Goal: Task Accomplishment & Management: Use online tool/utility

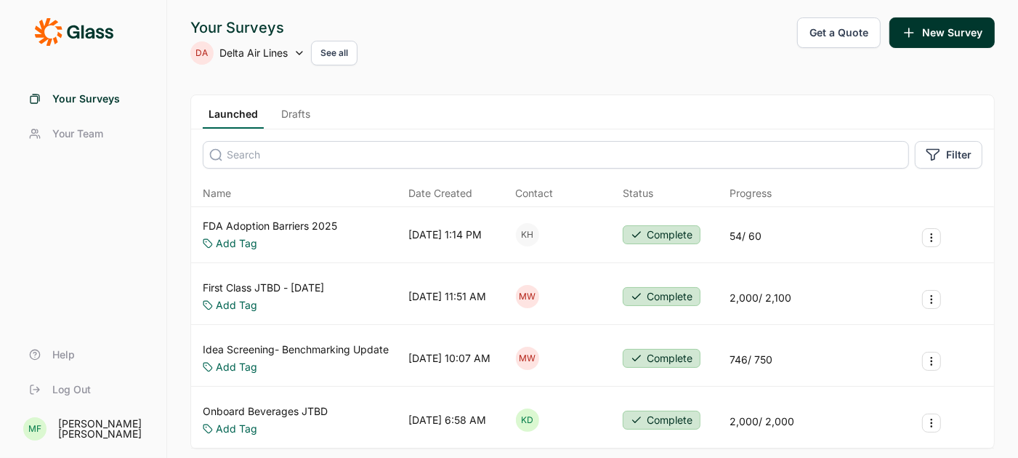
click at [302, 54] on icon at bounding box center [299, 53] width 12 height 12
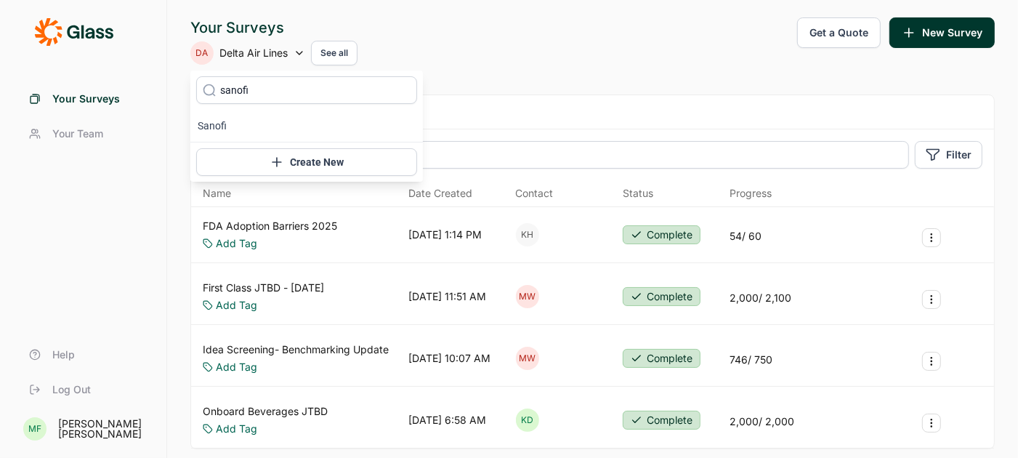
type input "sanofi"
click at [211, 123] on icon at bounding box center [209, 90] width 15 height 109
type input "sanofi"
click at [215, 126] on icon at bounding box center [209, 90] width 15 height 109
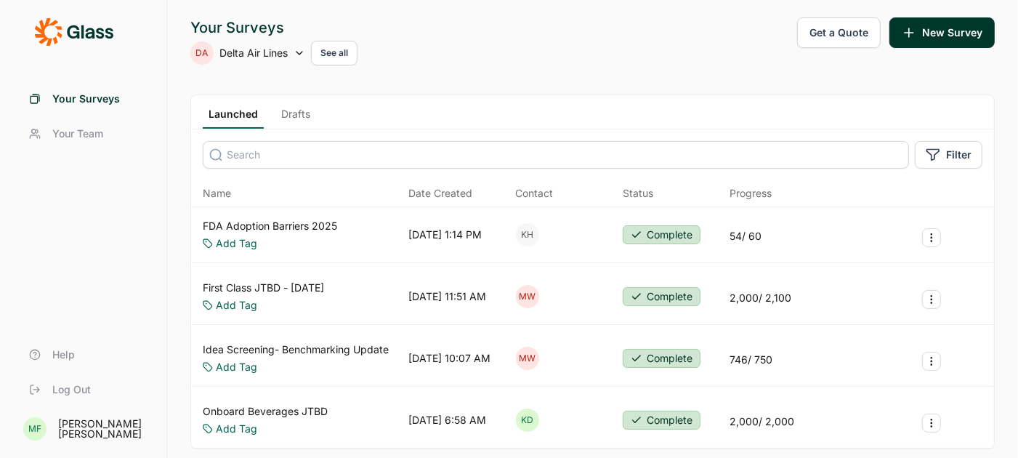
click at [273, 55] on span "Delta Air Lines" at bounding box center [253, 53] width 68 height 15
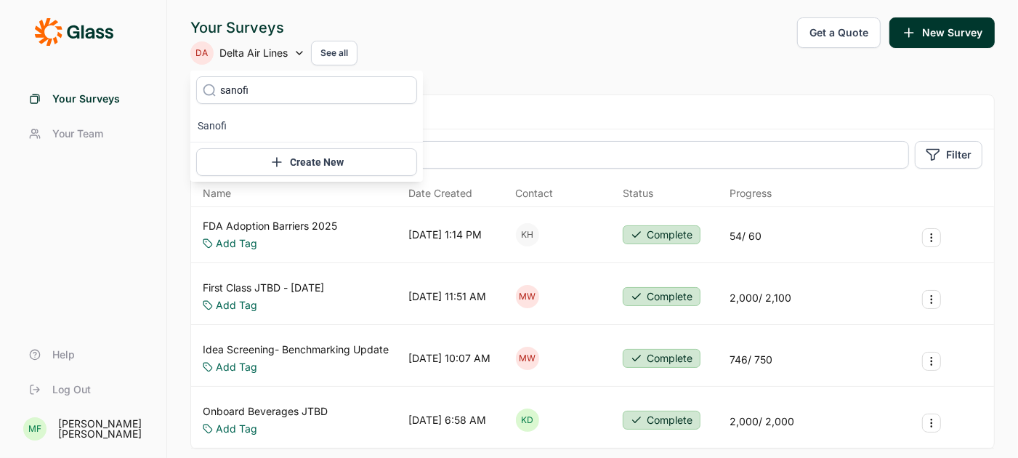
type input "sanofi"
click at [214, 123] on icon at bounding box center [209, 90] width 15 height 109
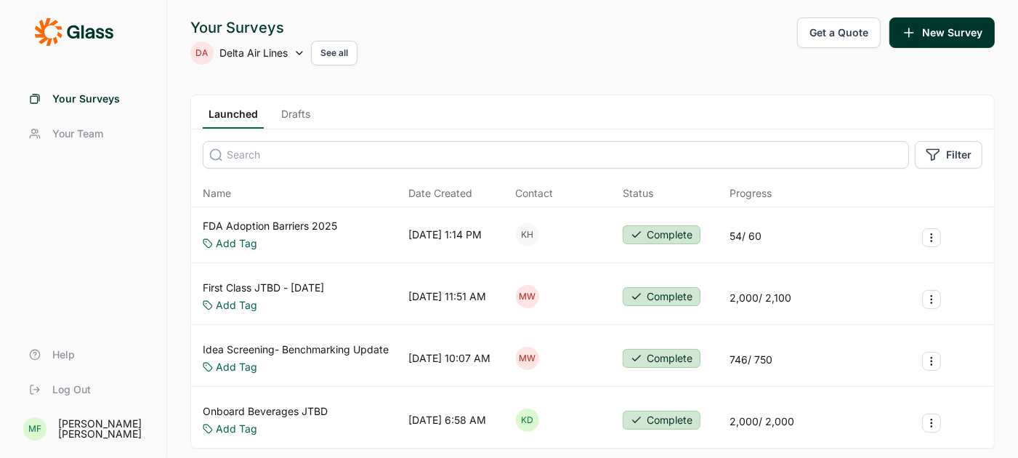
click at [499, 62] on div "Your Surveys DA Delta Air Lines See all Get a Quote New Survey" at bounding box center [592, 41] width 804 height 48
click at [301, 52] on icon at bounding box center [299, 53] width 12 height 12
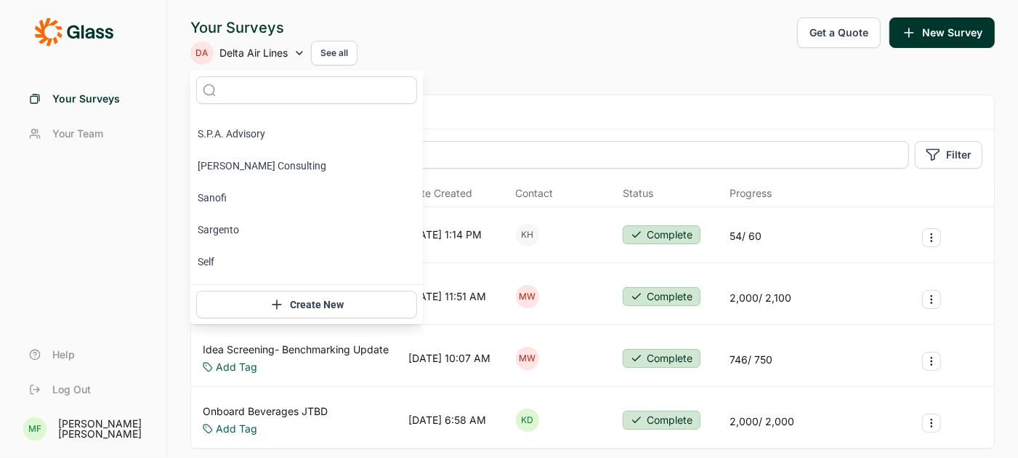
scroll to position [6958, 0]
click at [213, 195] on li "Sanofi" at bounding box center [306, 198] width 232 height 32
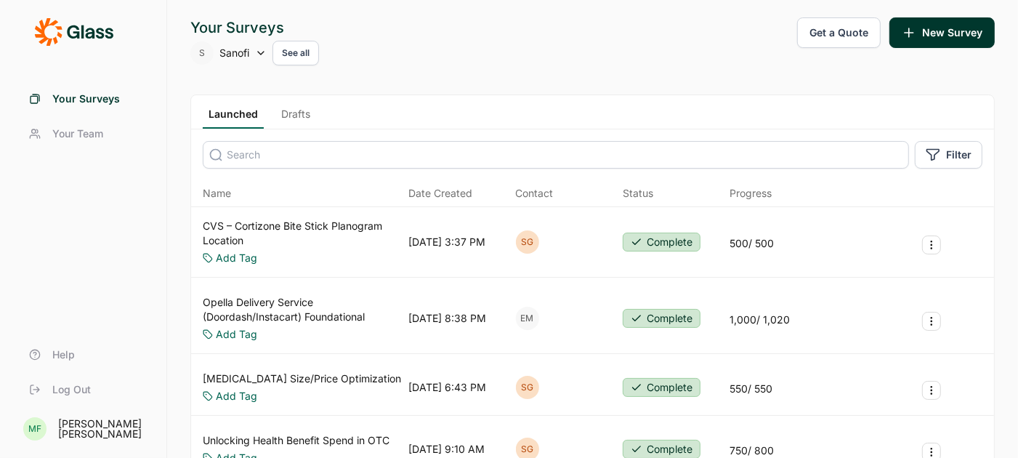
click at [280, 223] on link "CVS – Cortizone Bite Stick Planogram Location" at bounding box center [303, 233] width 200 height 29
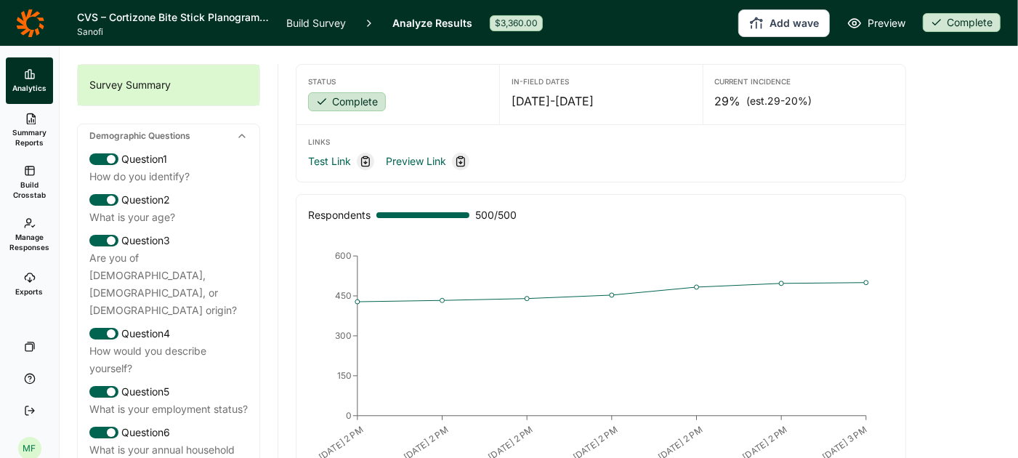
click at [40, 139] on span "Summary Reports" at bounding box center [30, 137] width 36 height 20
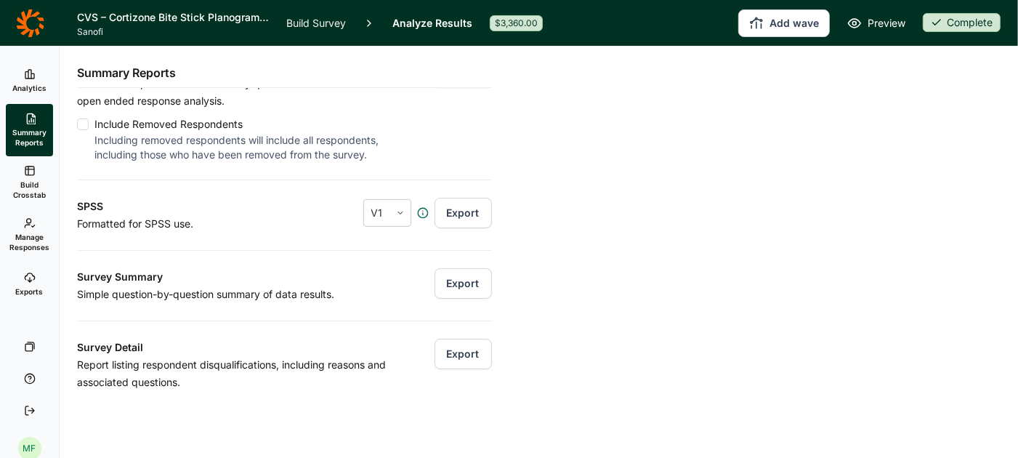
scroll to position [200, 0]
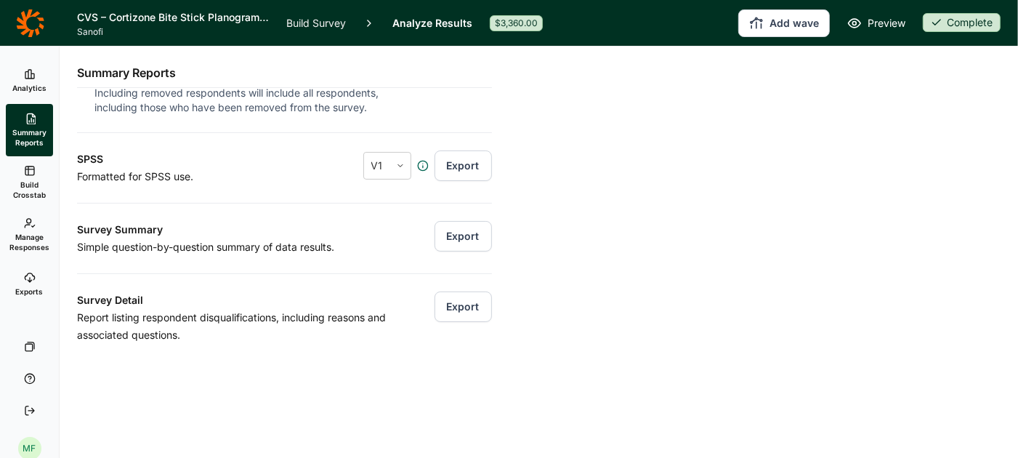
click at [461, 235] on button "Export" at bounding box center [462, 236] width 57 height 31
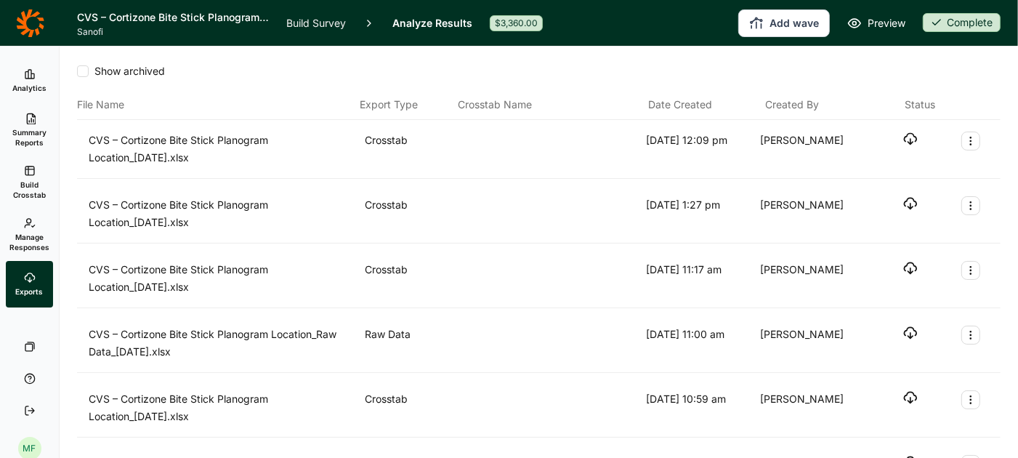
click at [910, 140] on use "button" at bounding box center [910, 139] width 12 height 11
